Goal: Task Accomplishment & Management: Manage account settings

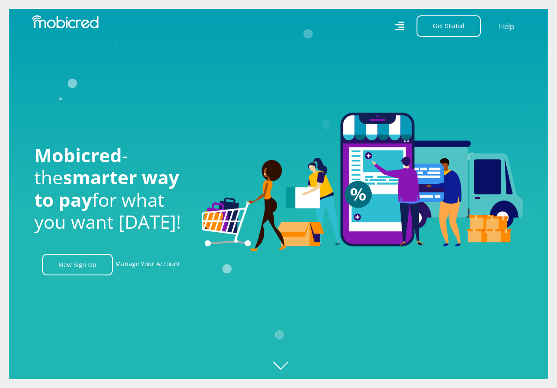
click at [402, 27] on icon at bounding box center [399, 26] width 9 height 9
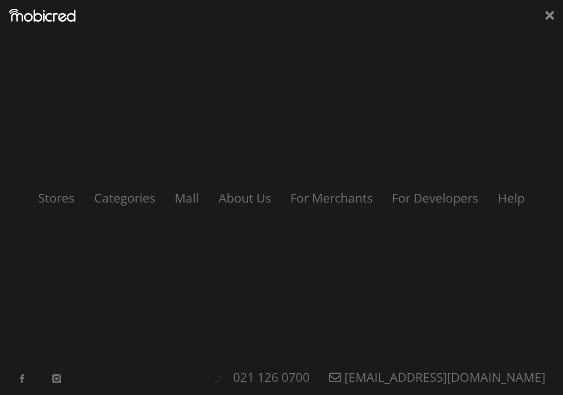
scroll to position [0, 627]
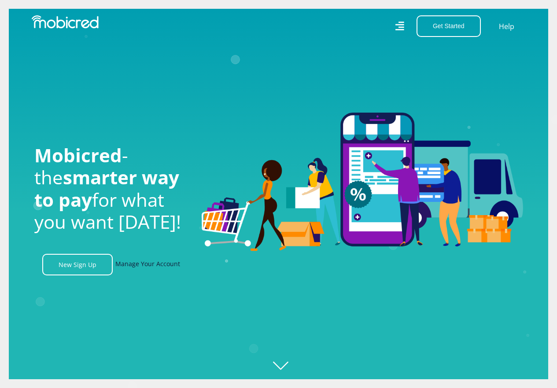
click at [159, 267] on link "Manage Your Account" at bounding box center [147, 265] width 65 height 22
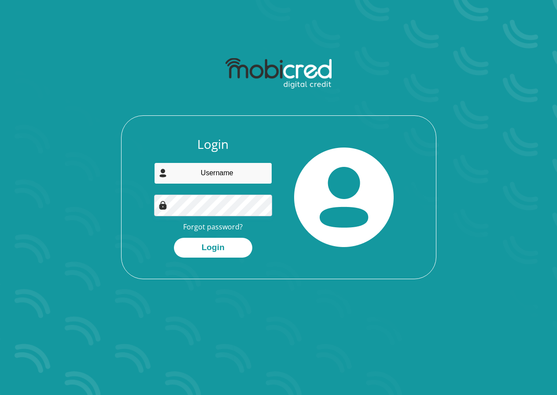
click at [249, 168] on input "email" at bounding box center [213, 173] width 118 height 22
type input "[EMAIL_ADDRESS][DOMAIN_NAME]"
click at [229, 226] on link "Forgot password?" at bounding box center [212, 227] width 59 height 10
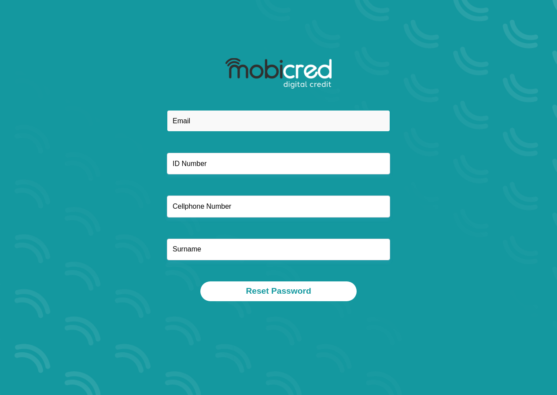
click at [187, 123] on input "email" at bounding box center [278, 121] width 223 height 22
type input "naveshmarimuthu@gmail.com"
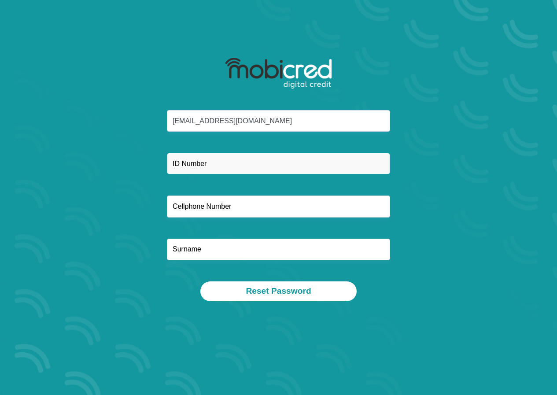
click at [222, 162] on input "text" at bounding box center [278, 164] width 223 height 22
type input "8611055204081"
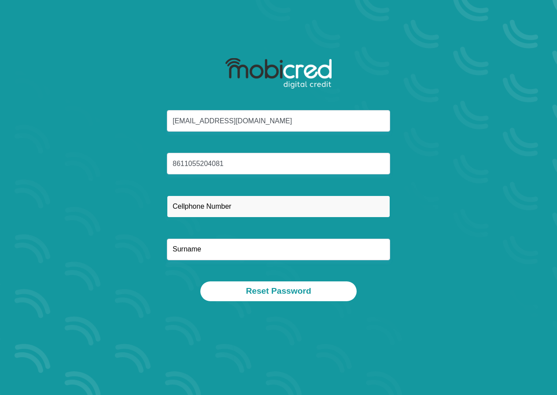
click at [216, 199] on input "text" at bounding box center [278, 206] width 223 height 22
type input "0846212721"
type input "Marimuthu"
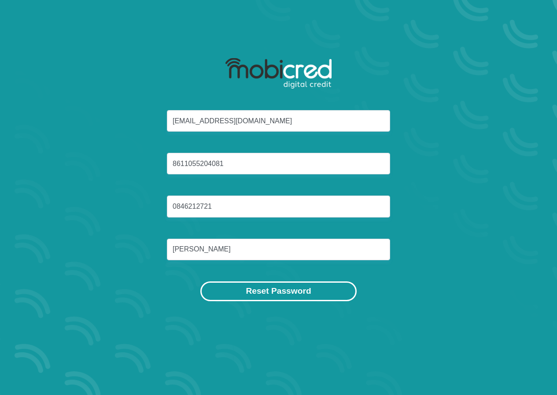
click at [242, 290] on button "Reset Password" at bounding box center [278, 291] width 156 height 20
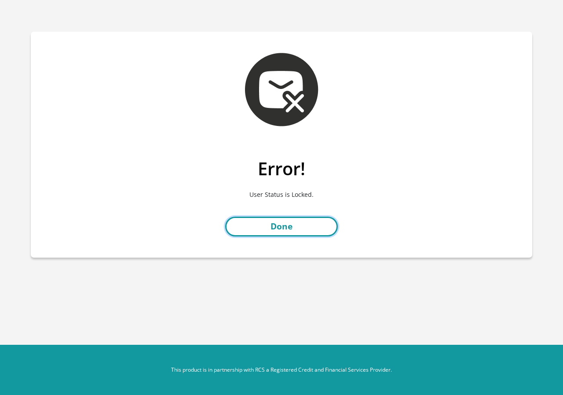
click at [276, 231] on link "Done" at bounding box center [281, 227] width 113 height 20
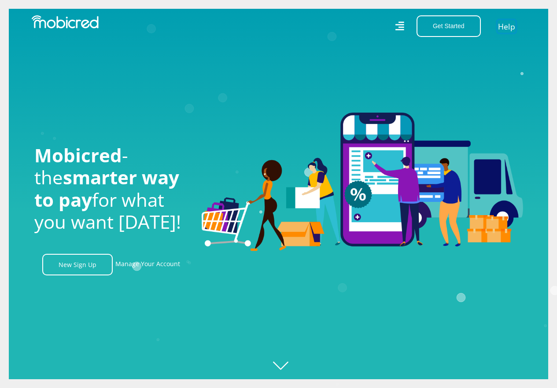
click at [510, 25] on link "Help" at bounding box center [506, 26] width 18 height 13
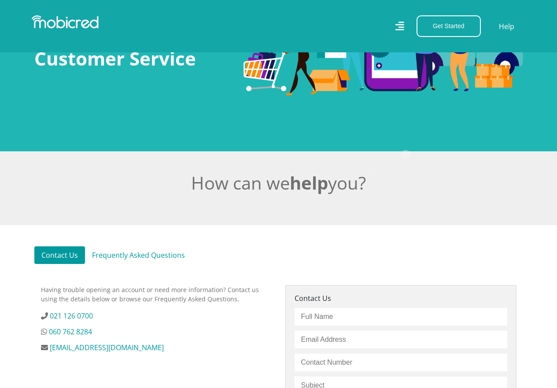
scroll to position [88, 0]
